Goal: Information Seeking & Learning: Learn about a topic

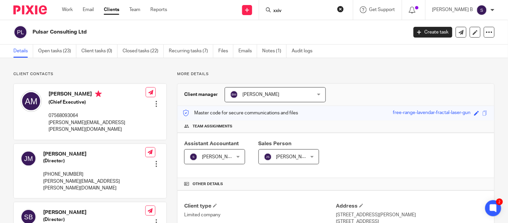
scroll to position [251, 0]
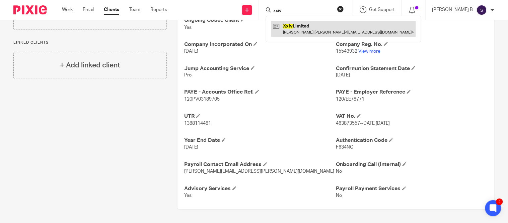
type input "xxiv"
click at [308, 29] on link at bounding box center [343, 28] width 145 height 15
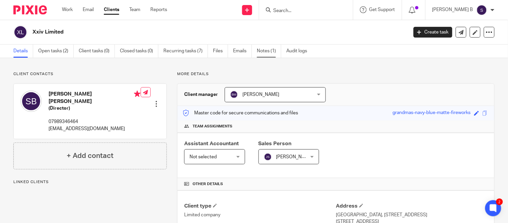
click at [270, 55] on link "Notes (1)" at bounding box center [269, 51] width 24 height 13
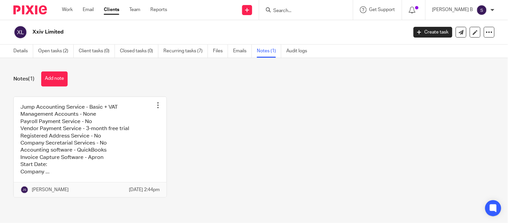
scroll to position [5, 0]
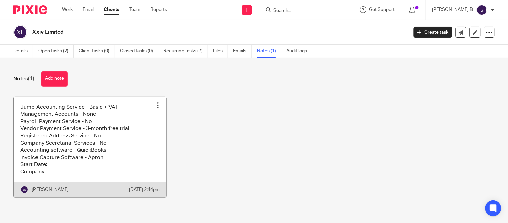
click at [110, 158] on link at bounding box center [90, 147] width 153 height 100
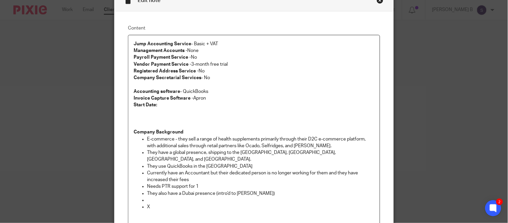
scroll to position [37, 0]
click at [226, 162] on p "They use QuickBooks in the [GEOGRAPHIC_DATA]" at bounding box center [260, 165] width 227 height 7
click at [209, 144] on p "E-commerce - they sell a range of health supplements primarily through their D2…" at bounding box center [260, 142] width 227 height 14
click at [206, 138] on p "E-commerce - they sell a range of health supplements primarily through their D2…" at bounding box center [260, 142] width 227 height 14
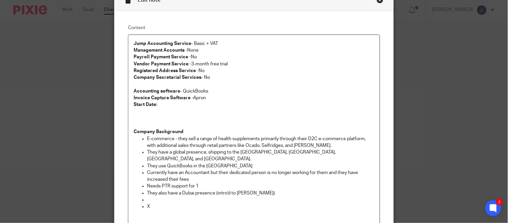
click at [216, 148] on p "E-commerce - they sell a range of health supplements primarily through their D2…" at bounding box center [260, 142] width 227 height 14
click at [179, 149] on p "They have a global presence, shipping to the US, UK, Europe, and Middle East." at bounding box center [260, 156] width 227 height 14
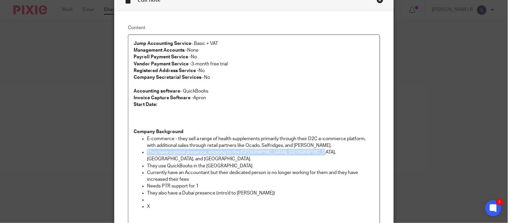
click at [179, 149] on p "They have a global presence, shipping to the US, UK, Europe, and Middle East." at bounding box center [260, 156] width 227 height 14
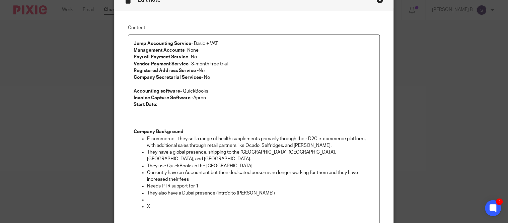
click at [196, 145] on p "E-commerce - they sell a range of health supplements primarily through their D2…" at bounding box center [260, 142] width 227 height 14
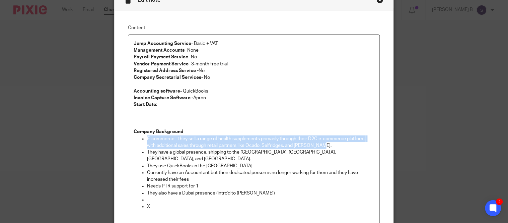
click at [196, 145] on p "E-commerce - they sell a range of health supplements primarily through their D2…" at bounding box center [260, 142] width 227 height 14
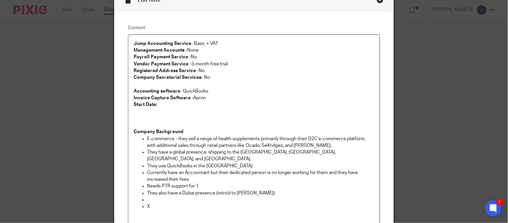
click at [194, 151] on p "They have a global presence, shipping to the US, UK, Europe, and Middle East." at bounding box center [260, 156] width 227 height 14
click at [239, 162] on p "They use QuickBooks in the UK" at bounding box center [260, 165] width 227 height 7
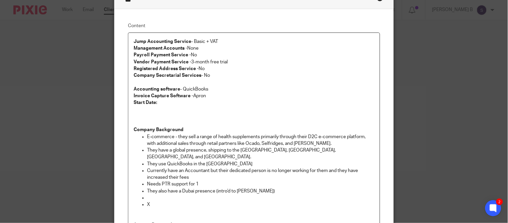
scroll to position [0, 0]
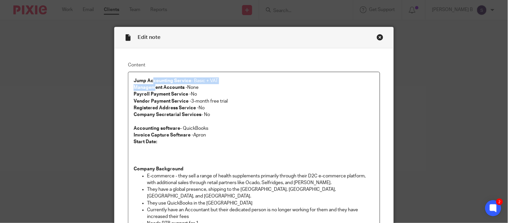
drag, startPoint x: 149, startPoint y: 82, endPoint x: 151, endPoint y: 89, distance: 7.2
click at [203, 87] on p "Management Accounts - None" at bounding box center [254, 87] width 241 height 7
click at [378, 36] on div "Close this dialog window" at bounding box center [380, 37] width 7 height 7
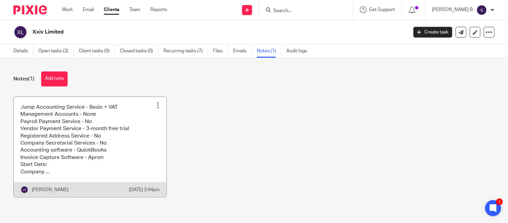
click at [119, 137] on link at bounding box center [90, 147] width 153 height 100
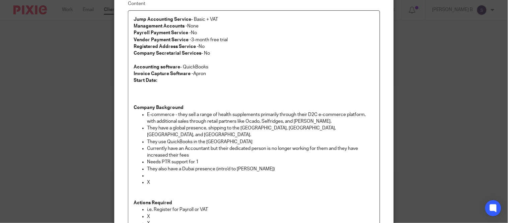
scroll to position [62, 0]
click at [170, 115] on p "E-commerce - they sell a range of health supplements primarily through their D2…" at bounding box center [260, 118] width 227 height 14
drag, startPoint x: 304, startPoint y: 112, endPoint x: 369, endPoint y: 115, distance: 65.7
click at [369, 115] on p "E-commerce - they sell a range of health supplements primarily through their D2…" at bounding box center [260, 118] width 227 height 14
click at [163, 120] on p "E-commerce - they sell a range of health supplements primarily through their D2…" at bounding box center [260, 118] width 227 height 14
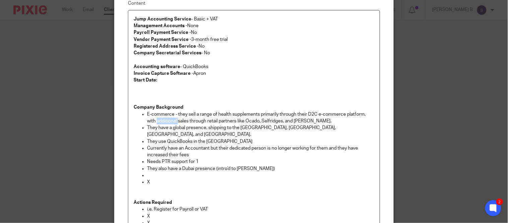
click at [163, 120] on p "E-commerce - they sell a range of health supplements primarily through their D2…" at bounding box center [260, 118] width 227 height 14
click at [213, 121] on p "E-commerce - they sell a range of health supplements primarily through their D2…" at bounding box center [260, 118] width 227 height 14
click at [261, 123] on p "E-commerce - they sell a range of health supplements primarily through their D2…" at bounding box center [260, 118] width 227 height 14
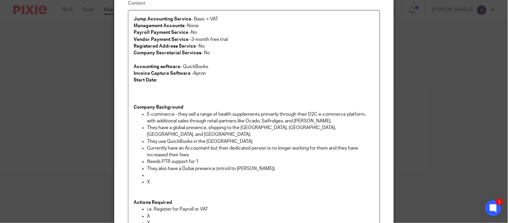
click at [316, 119] on p "E-commerce - they sell a range of health supplements primarily through their D2…" at bounding box center [260, 118] width 227 height 14
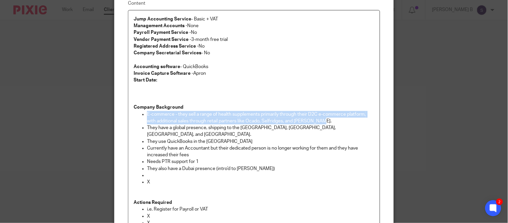
click at [316, 119] on p "E-commerce - they sell a range of health supplements primarily through their D2…" at bounding box center [260, 118] width 227 height 14
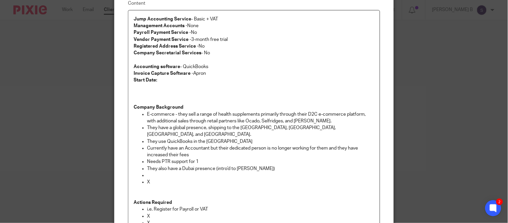
click at [173, 145] on p "Currently have an Accountant but their dedicated person is no longer working fo…" at bounding box center [260, 152] width 227 height 14
click at [166, 165] on p "They also have a Dubai presence (intro'd to [PERSON_NAME])" at bounding box center [260, 168] width 227 height 7
click at [224, 172] on p at bounding box center [260, 175] width 227 height 7
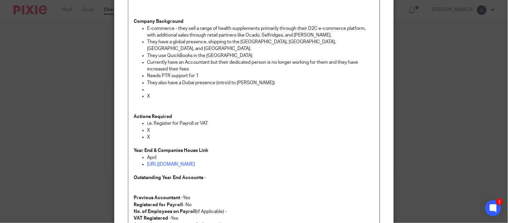
scroll to position [0, 0]
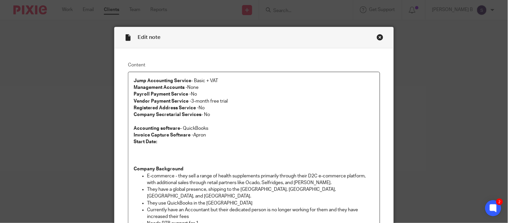
click at [377, 36] on div "Close this dialog window" at bounding box center [380, 37] width 7 height 7
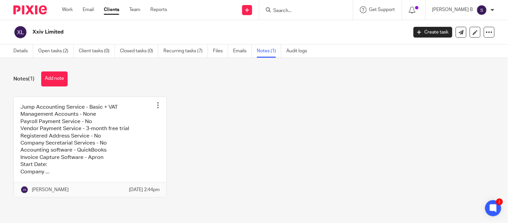
click at [109, 7] on link "Clients" at bounding box center [111, 9] width 15 height 7
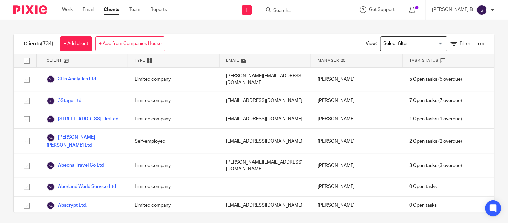
click at [383, 45] on input "Search for option" at bounding box center [413, 44] width 62 height 12
click at [382, 43] on input "Search for option" at bounding box center [413, 44] width 62 height 12
click at [385, 42] on input "Search for option" at bounding box center [413, 44] width 62 height 12
click at [390, 43] on input "Search for option" at bounding box center [413, 44] width 62 height 12
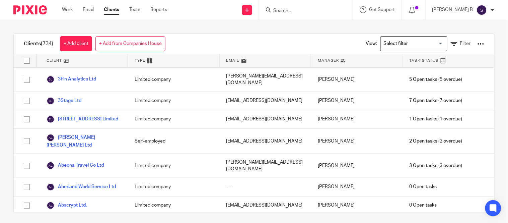
click at [390, 43] on input "Search for option" at bounding box center [413, 44] width 62 height 12
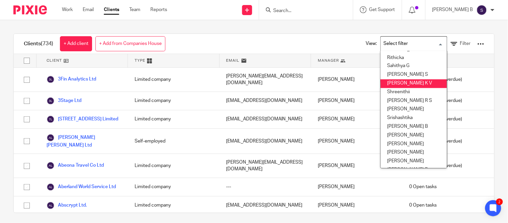
scroll to position [312, 0]
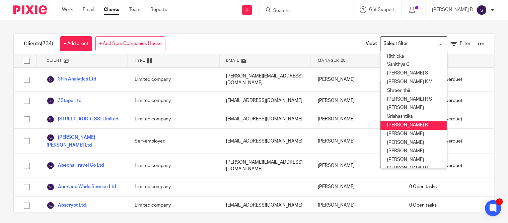
click at [411, 124] on li "[PERSON_NAME] B" at bounding box center [414, 125] width 66 height 9
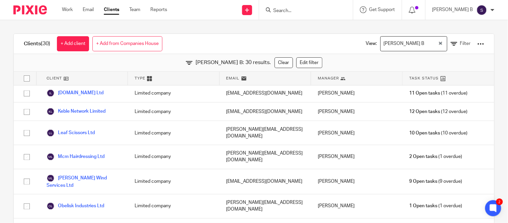
scroll to position [429, 0]
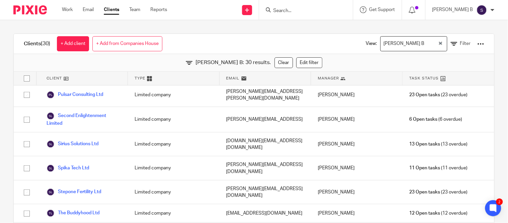
click at [381, 44] on div "[PERSON_NAME] B" at bounding box center [409, 43] width 57 height 13
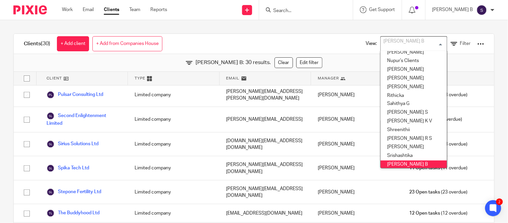
scroll to position [269, 0]
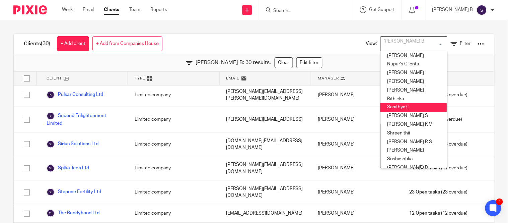
click at [401, 107] on li "Sahithya G" at bounding box center [414, 107] width 66 height 9
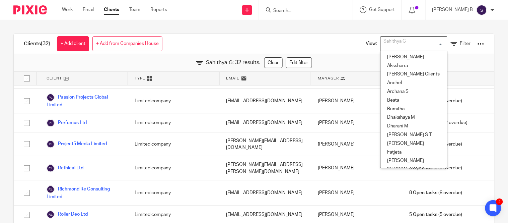
click at [385, 46] on div "Sahithya G" at bounding box center [412, 43] width 63 height 13
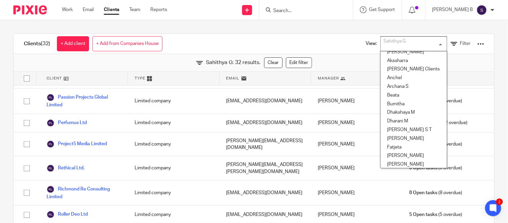
scroll to position [0, 0]
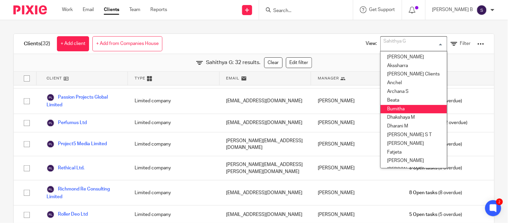
click at [402, 108] on li "Bumitha" at bounding box center [414, 109] width 66 height 9
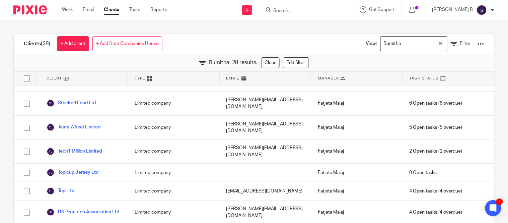
scroll to position [392, 0]
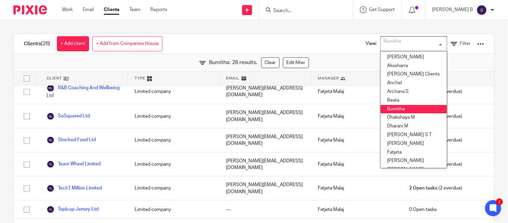
click at [383, 49] on div "Bumitha" at bounding box center [412, 43] width 63 height 13
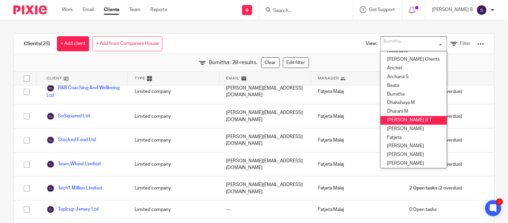
scroll to position [15, 0]
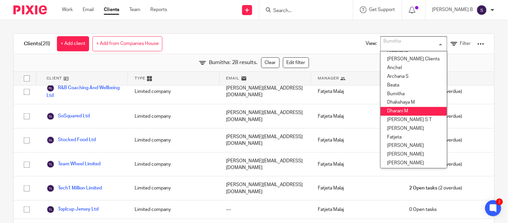
click at [397, 107] on li "Dharani M" at bounding box center [414, 111] width 66 height 9
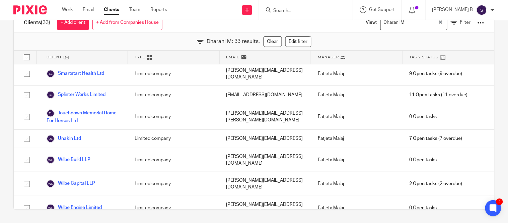
scroll to position [0, 0]
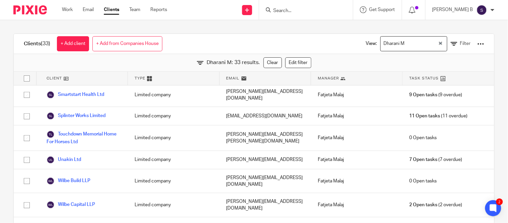
click at [381, 48] on div "Dharani M" at bounding box center [409, 43] width 57 height 13
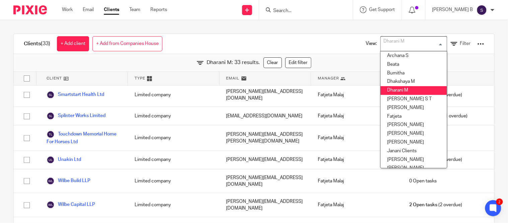
scroll to position [47, 0]
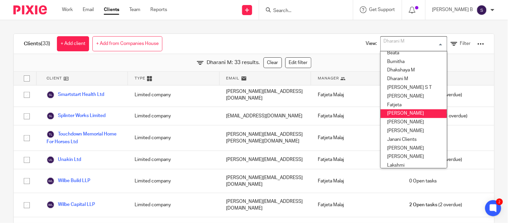
click at [400, 112] on li "[PERSON_NAME]" at bounding box center [414, 113] width 66 height 9
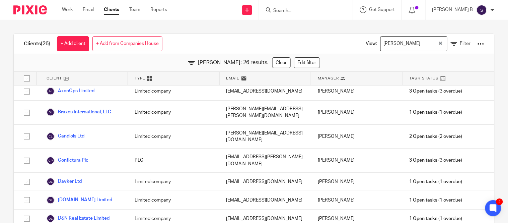
scroll to position [0, 0]
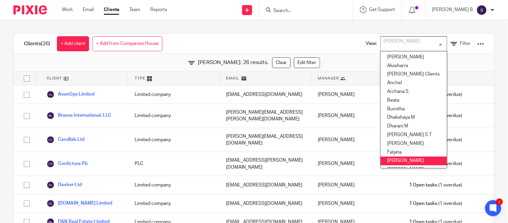
click at [381, 46] on div "[PERSON_NAME]" at bounding box center [412, 43] width 63 height 13
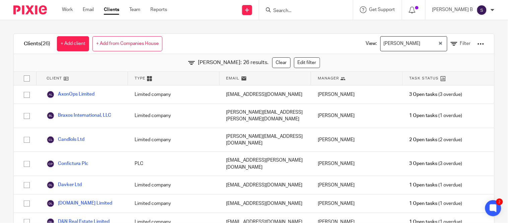
click at [346, 53] on div "View: Geetha M Loading... Filter" at bounding box center [420, 44] width 148 height 20
click at [381, 45] on div "[PERSON_NAME]" at bounding box center [409, 43] width 57 height 13
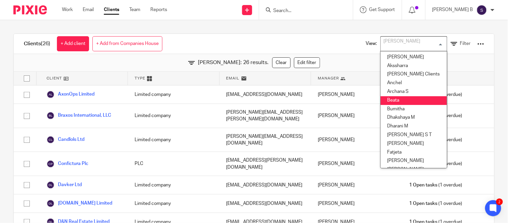
click at [395, 104] on li "Beata" at bounding box center [414, 100] width 66 height 9
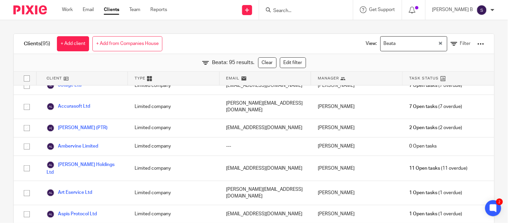
scroll to position [7, 0]
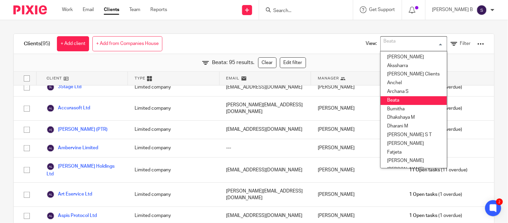
click at [381, 48] on div "Beata" at bounding box center [412, 43] width 63 height 13
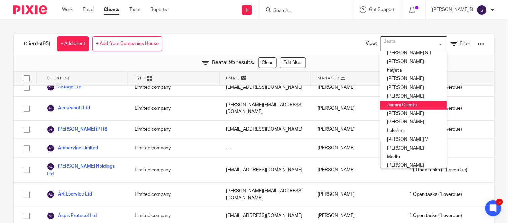
scroll to position [82, 0]
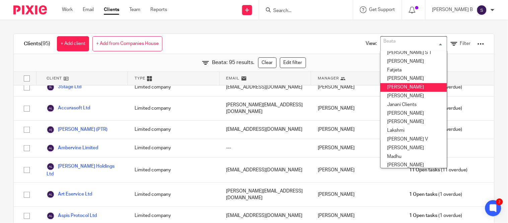
click at [392, 90] on li "[PERSON_NAME]" at bounding box center [414, 87] width 66 height 9
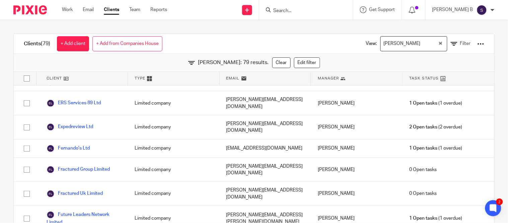
scroll to position [477, 0]
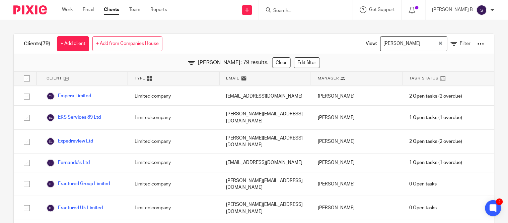
click at [392, 50] on div "[PERSON_NAME] Loading..." at bounding box center [414, 43] width 67 height 15
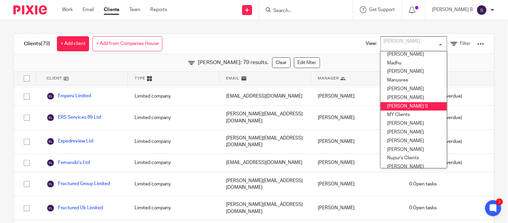
scroll to position [168, 0]
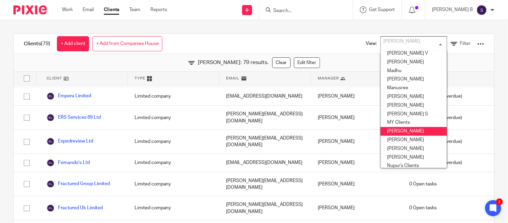
click at [407, 130] on li "[PERSON_NAME]" at bounding box center [414, 131] width 66 height 9
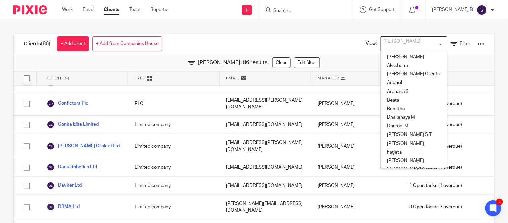
click at [396, 37] on div "[PERSON_NAME]" at bounding box center [412, 43] width 63 height 13
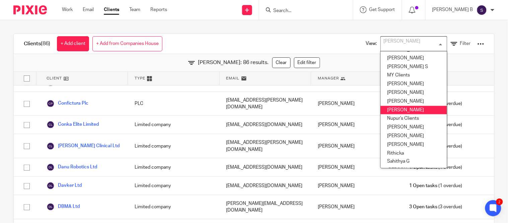
scroll to position [215, 0]
click at [400, 118] on li "Nupur's Clients" at bounding box center [414, 118] width 66 height 9
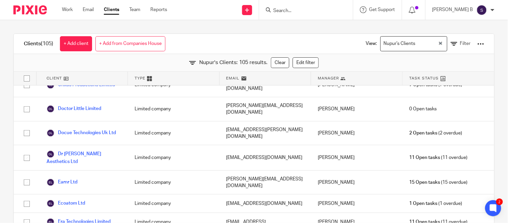
click at [390, 49] on div "Nupur's Clients" at bounding box center [409, 43] width 57 height 13
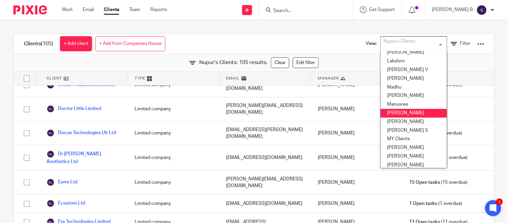
scroll to position [333, 0]
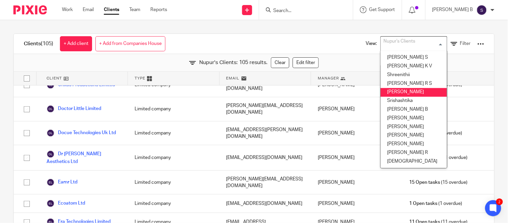
click at [405, 90] on li "[PERSON_NAME]" at bounding box center [414, 92] width 66 height 9
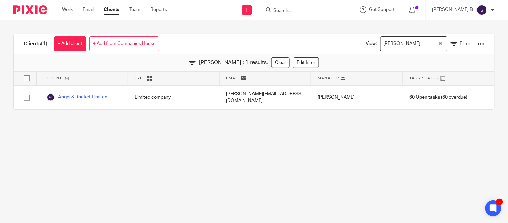
scroll to position [0, 0]
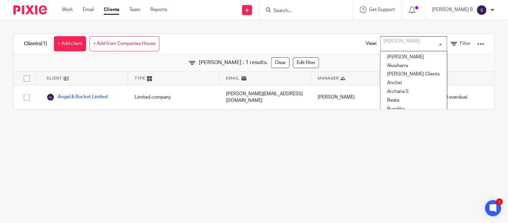
click at [391, 48] on div "[PERSON_NAME]" at bounding box center [412, 43] width 63 height 13
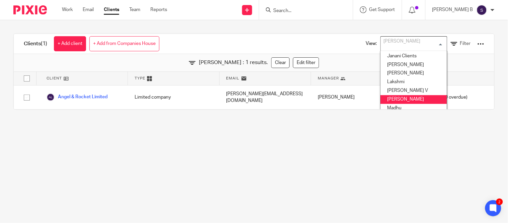
scroll to position [129, 0]
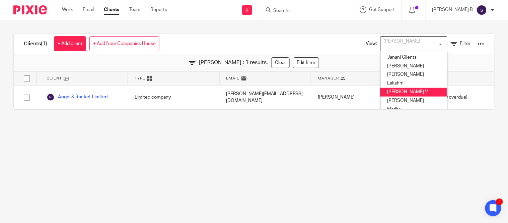
click at [396, 93] on li "[PERSON_NAME] V" at bounding box center [414, 92] width 66 height 9
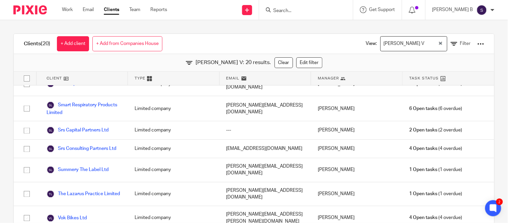
scroll to position [21, 0]
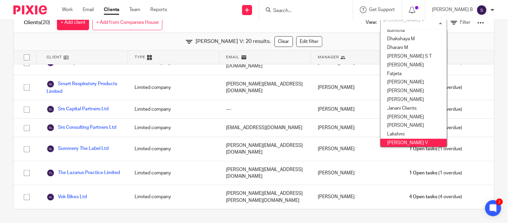
click at [381, 28] on div "[PERSON_NAME] V Loading..." at bounding box center [414, 22] width 67 height 15
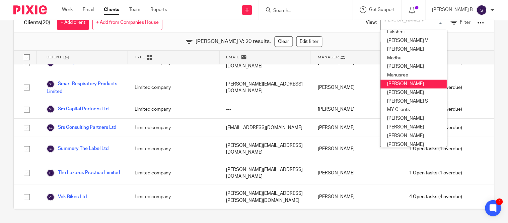
scroll to position [159, 0]
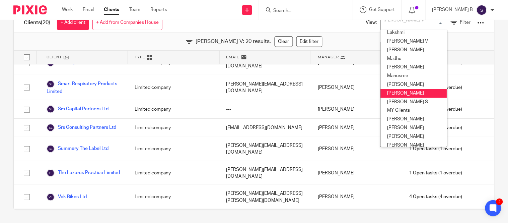
click at [399, 89] on li "[PERSON_NAME]" at bounding box center [414, 93] width 66 height 9
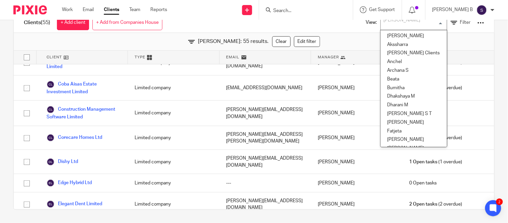
click at [386, 24] on div "[PERSON_NAME]" at bounding box center [412, 21] width 63 height 13
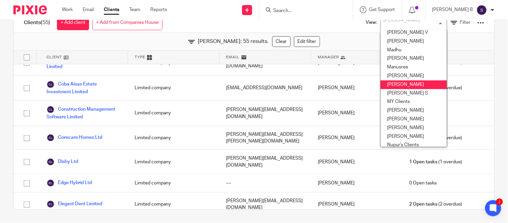
scroll to position [168, 0]
click at [393, 76] on li "[PERSON_NAME]" at bounding box center [414, 75] width 66 height 9
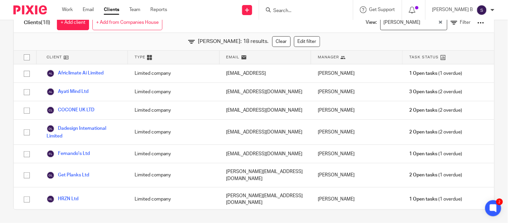
scroll to position [0, 0]
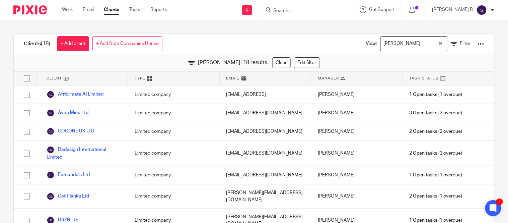
click at [389, 47] on div "[PERSON_NAME]" at bounding box center [409, 43] width 57 height 13
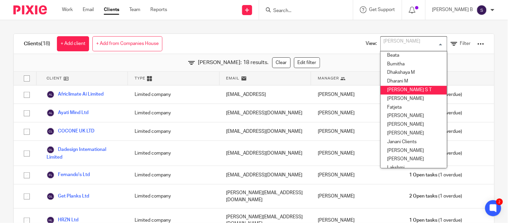
scroll to position [44, 0]
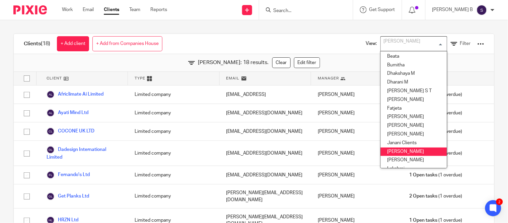
drag, startPoint x: 390, startPoint y: 146, endPoint x: 389, endPoint y: 151, distance: 4.8
click at [389, 151] on ul "[PERSON_NAME] [GEOGRAPHIC_DATA] [PERSON_NAME] Clients Anchel Archana S Beata [G…" at bounding box center [414, 109] width 67 height 117
click at [389, 151] on li "[PERSON_NAME]" at bounding box center [414, 151] width 66 height 9
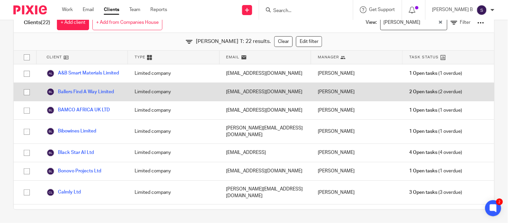
scroll to position [0, 0]
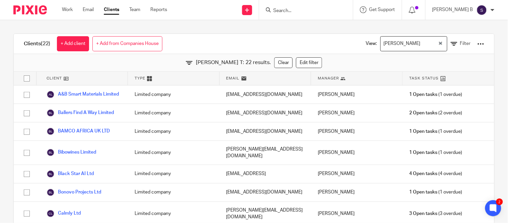
click at [384, 39] on div "[PERSON_NAME]" at bounding box center [409, 43] width 57 height 13
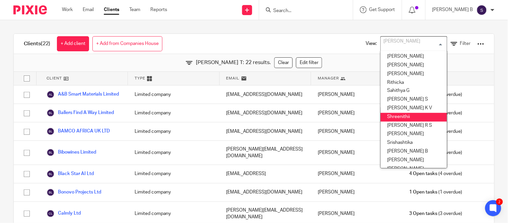
scroll to position [286, 0]
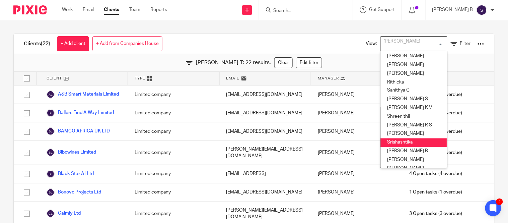
click at [401, 146] on li "Srishashtika" at bounding box center [414, 142] width 66 height 9
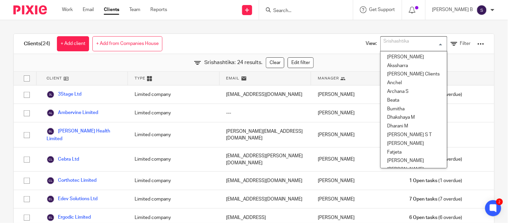
click at [393, 46] on div "Srishashtika" at bounding box center [412, 43] width 63 height 13
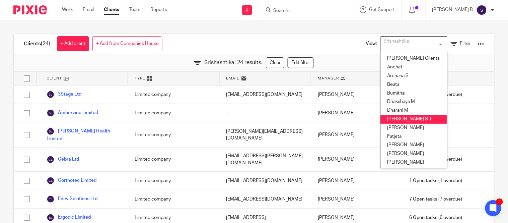
click at [401, 116] on li "[PERSON_NAME] S T" at bounding box center [414, 119] width 66 height 9
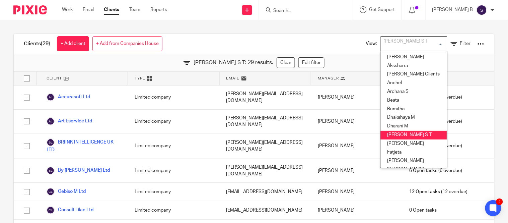
click at [390, 47] on div "[PERSON_NAME] S T" at bounding box center [412, 43] width 63 height 13
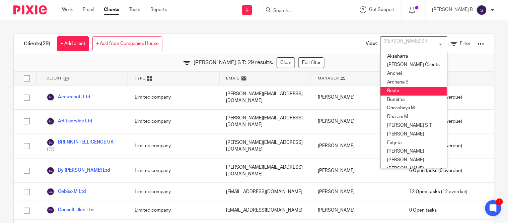
scroll to position [0, 0]
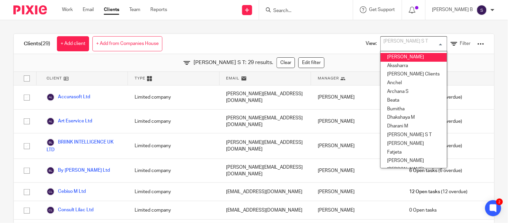
click at [400, 55] on li "[PERSON_NAME]" at bounding box center [414, 57] width 66 height 9
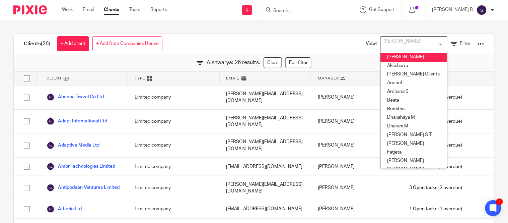
click at [384, 43] on div "[PERSON_NAME]" at bounding box center [412, 43] width 63 height 13
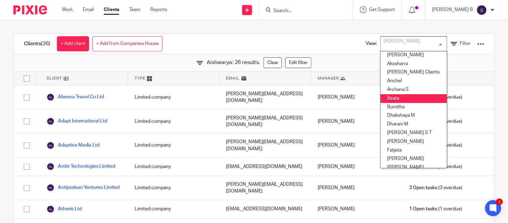
scroll to position [1, 0]
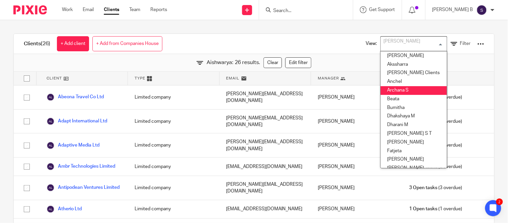
click at [403, 89] on li "Archana S" at bounding box center [414, 90] width 66 height 9
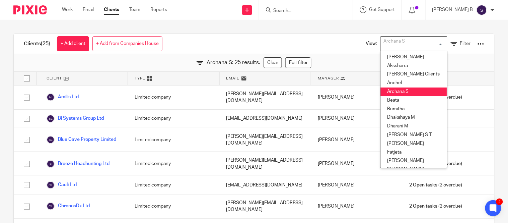
click at [382, 49] on div "Archana S" at bounding box center [412, 43] width 63 height 13
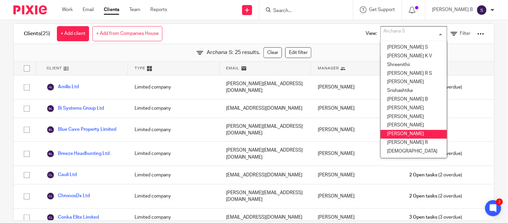
scroll to position [10, 0]
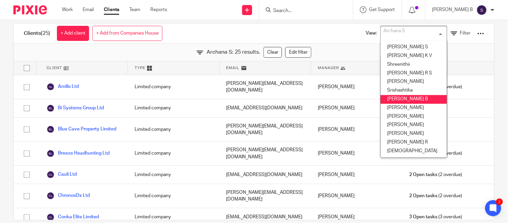
click at [399, 95] on li "[PERSON_NAME] B" at bounding box center [414, 99] width 66 height 9
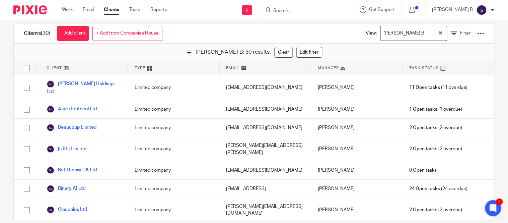
scroll to position [0, 0]
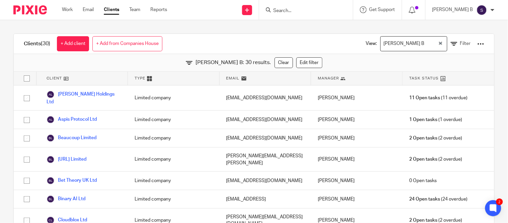
click at [327, 60] on div "[PERSON_NAME] B: 30 results. Clear Edit filter" at bounding box center [254, 63] width 481 height 18
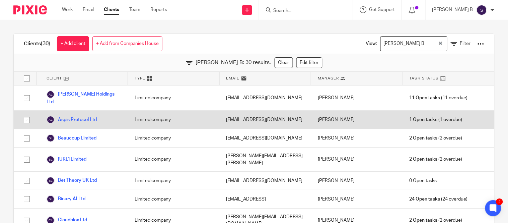
click at [25, 114] on input "checkbox" at bounding box center [26, 120] width 13 height 13
checkbox input "true"
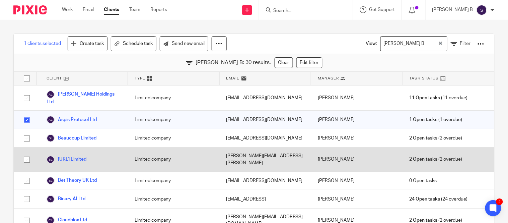
click at [24, 153] on input "checkbox" at bounding box center [26, 159] width 13 height 13
checkbox input "true"
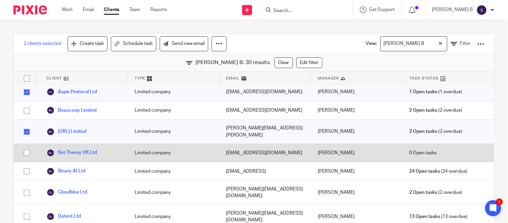
scroll to position [28, 0]
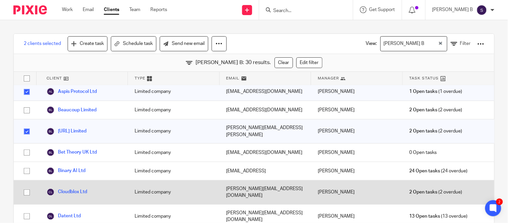
click at [25, 186] on input "checkbox" at bounding box center [26, 192] width 13 height 13
checkbox input "true"
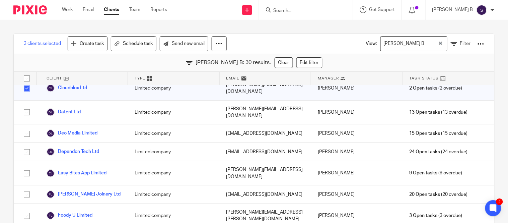
scroll to position [139, 0]
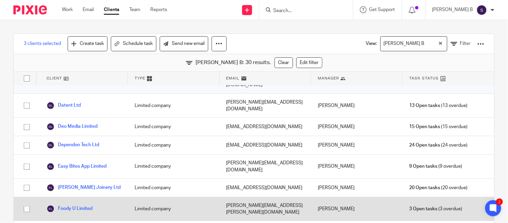
click at [26, 203] on input "checkbox" at bounding box center [26, 209] width 13 height 13
checkbox input "true"
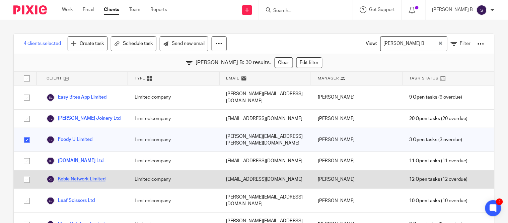
scroll to position [208, 0]
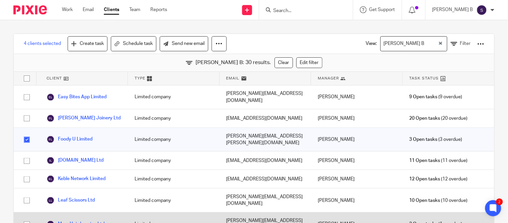
click at [24, 218] on input "checkbox" at bounding box center [26, 224] width 13 height 13
checkbox input "true"
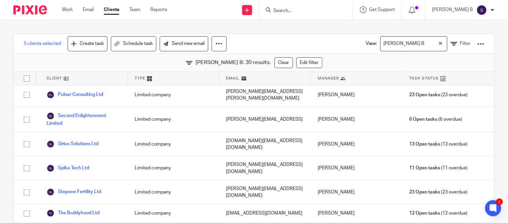
scroll to position [21, 0]
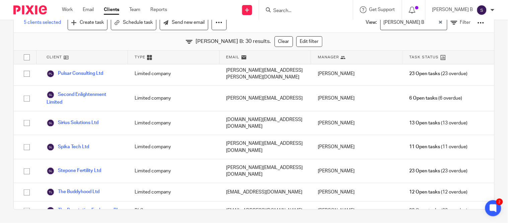
checkbox input "true"
